Goal: Find specific page/section: Find specific page/section

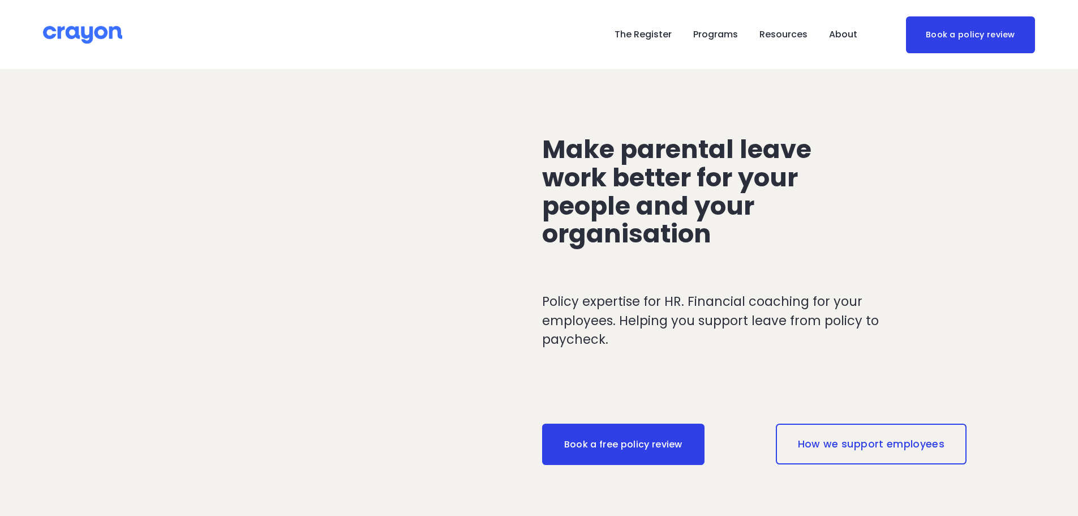
click at [663, 31] on link "The Register" at bounding box center [643, 34] width 57 height 18
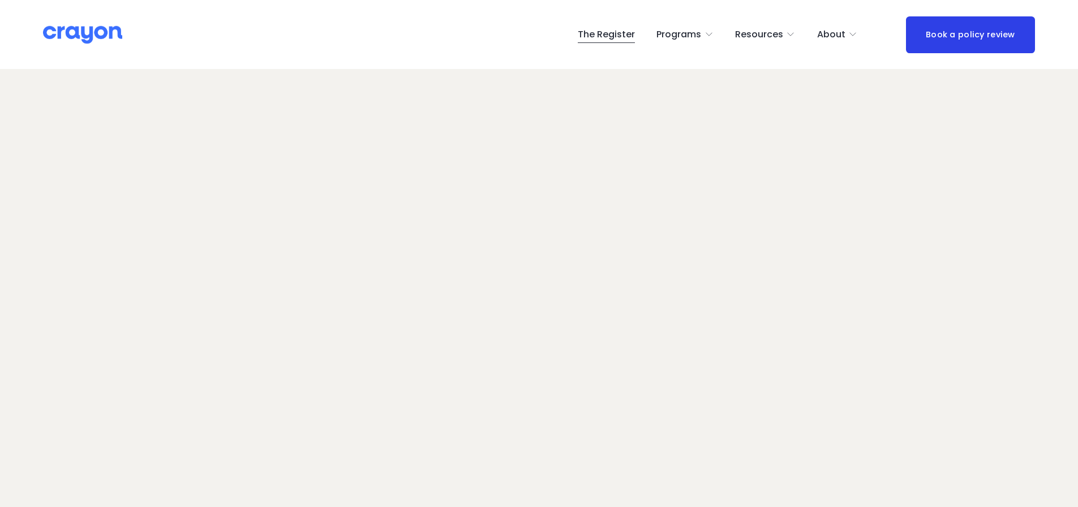
click at [79, 36] on img at bounding box center [82, 35] width 79 height 20
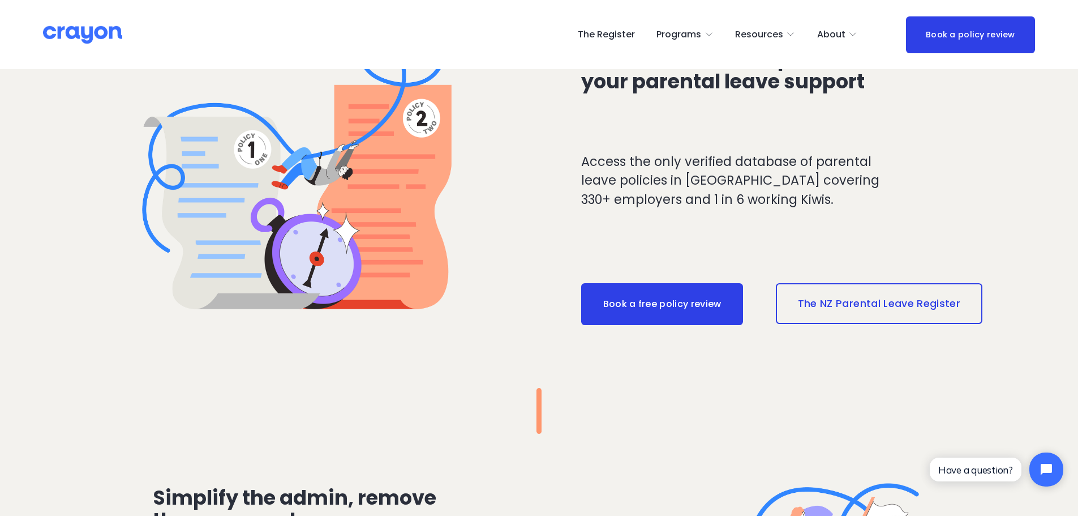
scroll to position [1132, 0]
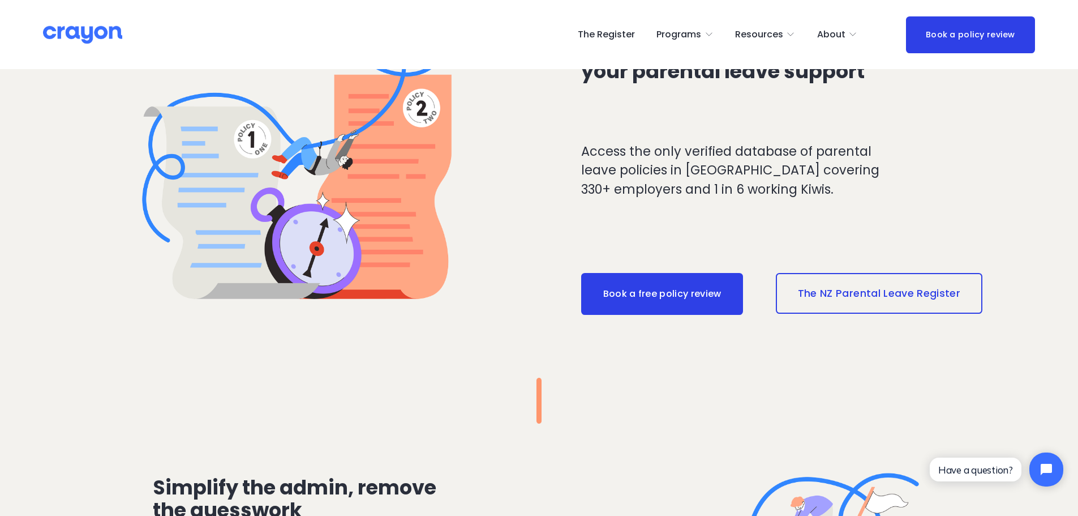
click at [850, 288] on link "The NZ Parental Leave Register" at bounding box center [879, 293] width 207 height 41
